Goal: Transaction & Acquisition: Purchase product/service

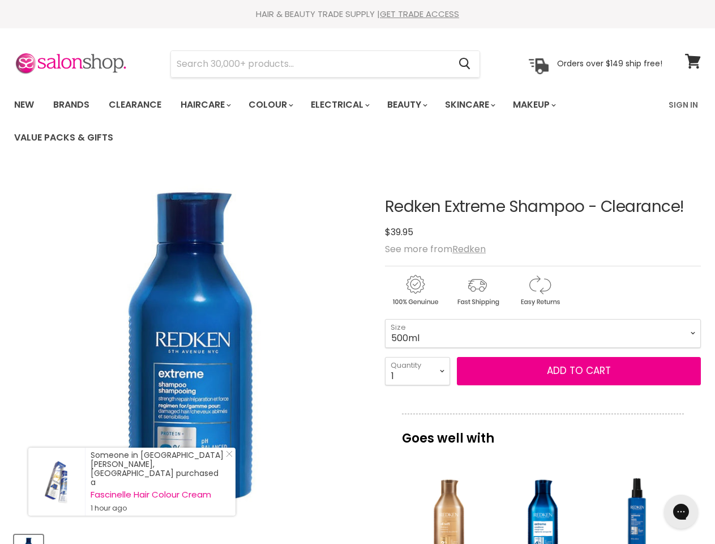
click at [357, 272] on img "Redken Extreme Shampoo - Clearance! image. Click or Scroll to Zoom." at bounding box center [191, 346] width 354 height 354
click at [311, 64] on input "Search" at bounding box center [310, 64] width 279 height 26
click at [466, 64] on icon "Search" at bounding box center [464, 64] width 11 height 12
click at [209, 105] on link "Haircare" at bounding box center [205, 105] width 66 height 24
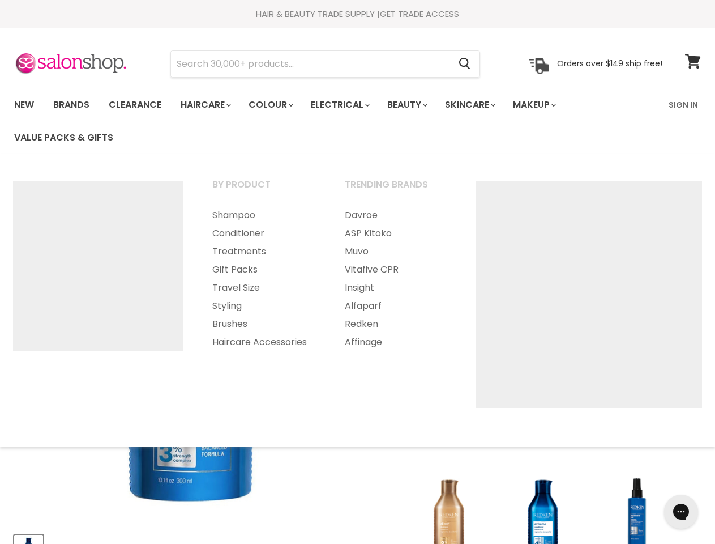
click at [277, 105] on link "Colour" at bounding box center [270, 105] width 60 height 24
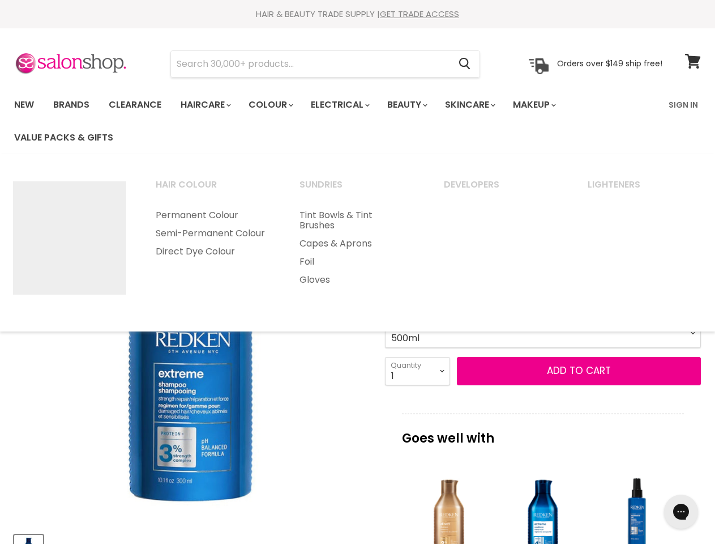
click at [348, 105] on link "Electrical" at bounding box center [339, 105] width 74 height 24
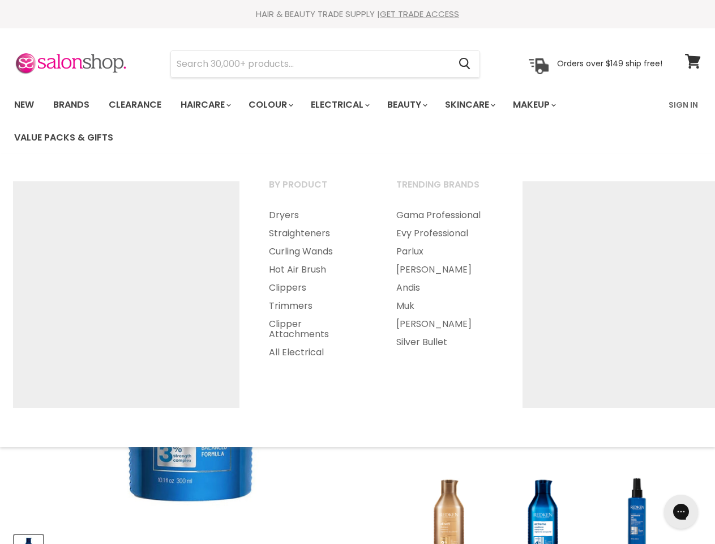
click at [417, 105] on link "Beauty" at bounding box center [407, 105] width 56 height 24
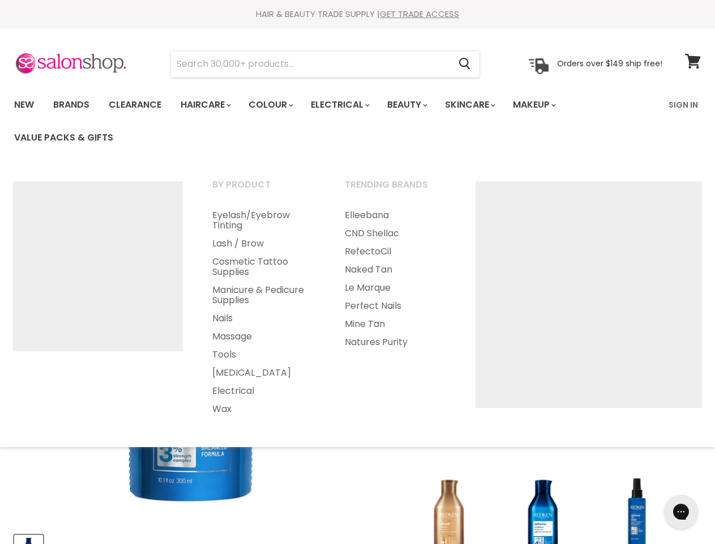
click at [483, 105] on link "Skincare" at bounding box center [470, 105] width 66 height 24
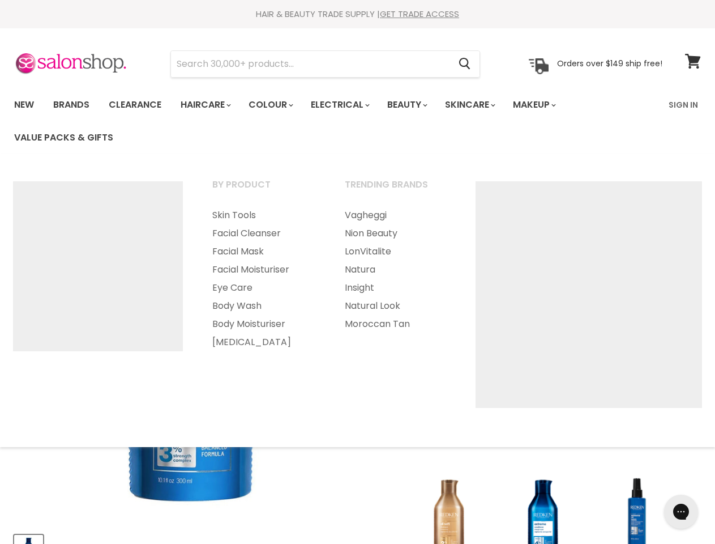
click at [550, 105] on link "Makeup" at bounding box center [534, 105] width 58 height 24
click at [357, 357] on ul "By Product Foundation Cheeks Brows Lips" at bounding box center [358, 300] width 718 height 270
